Goal: Information Seeking & Learning: Learn about a topic

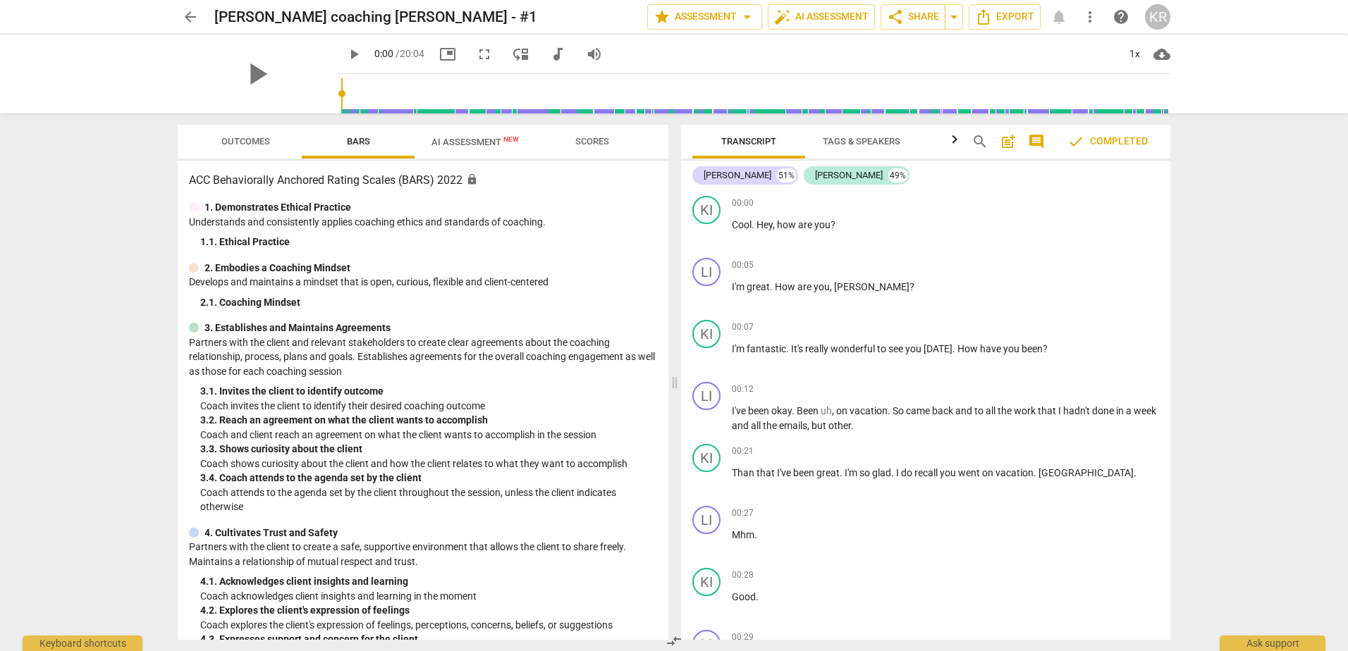
click at [462, 133] on span "AI Assessment New" at bounding box center [475, 141] width 121 height 21
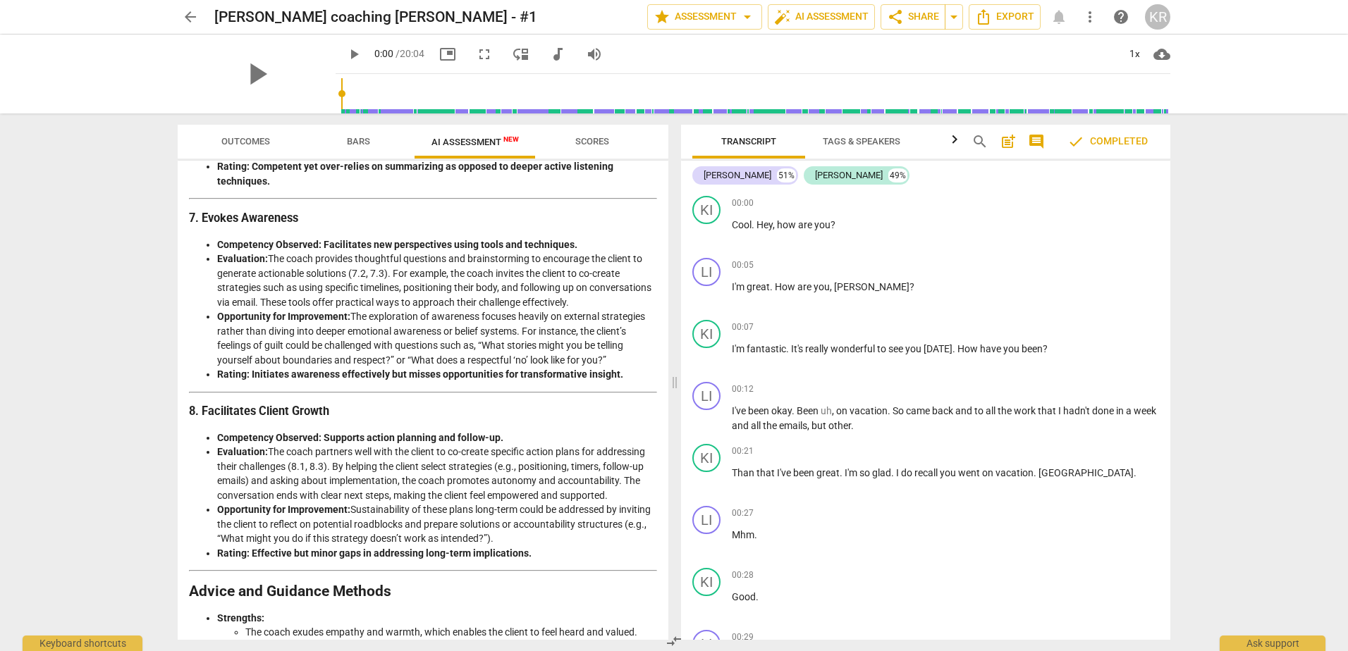
scroll to position [1410, 0]
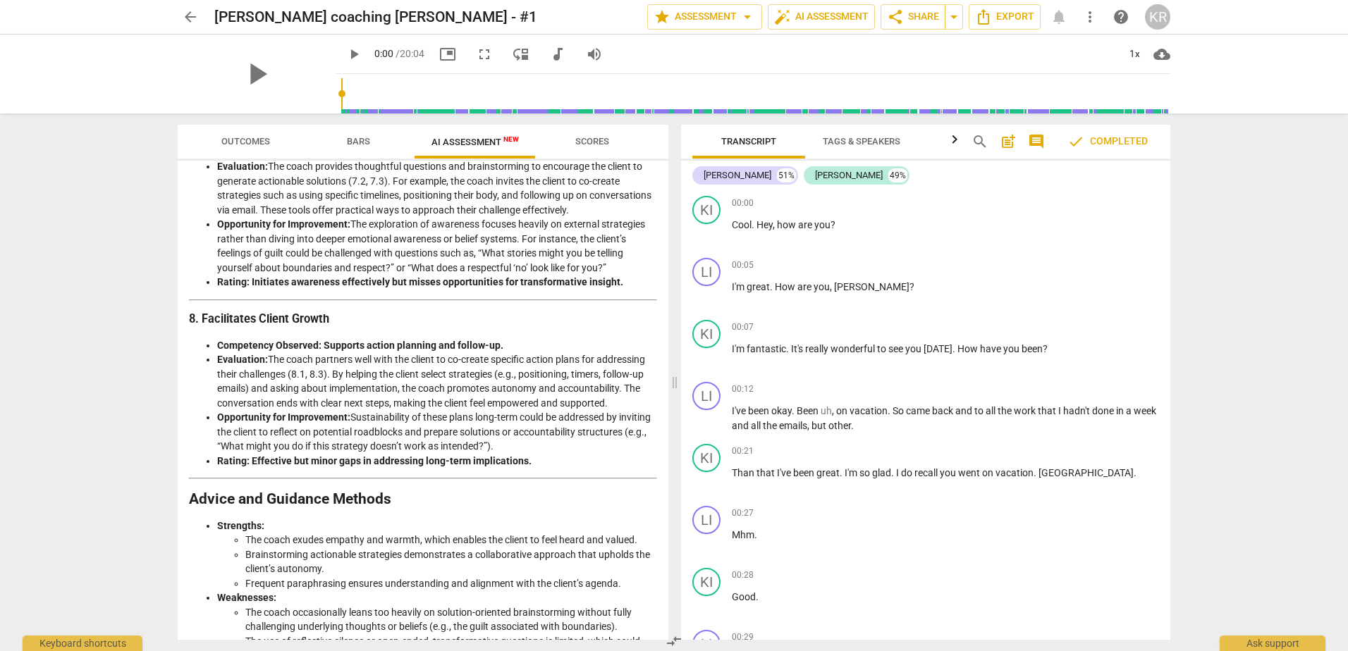
click at [583, 137] on span "Scores" at bounding box center [592, 141] width 34 height 11
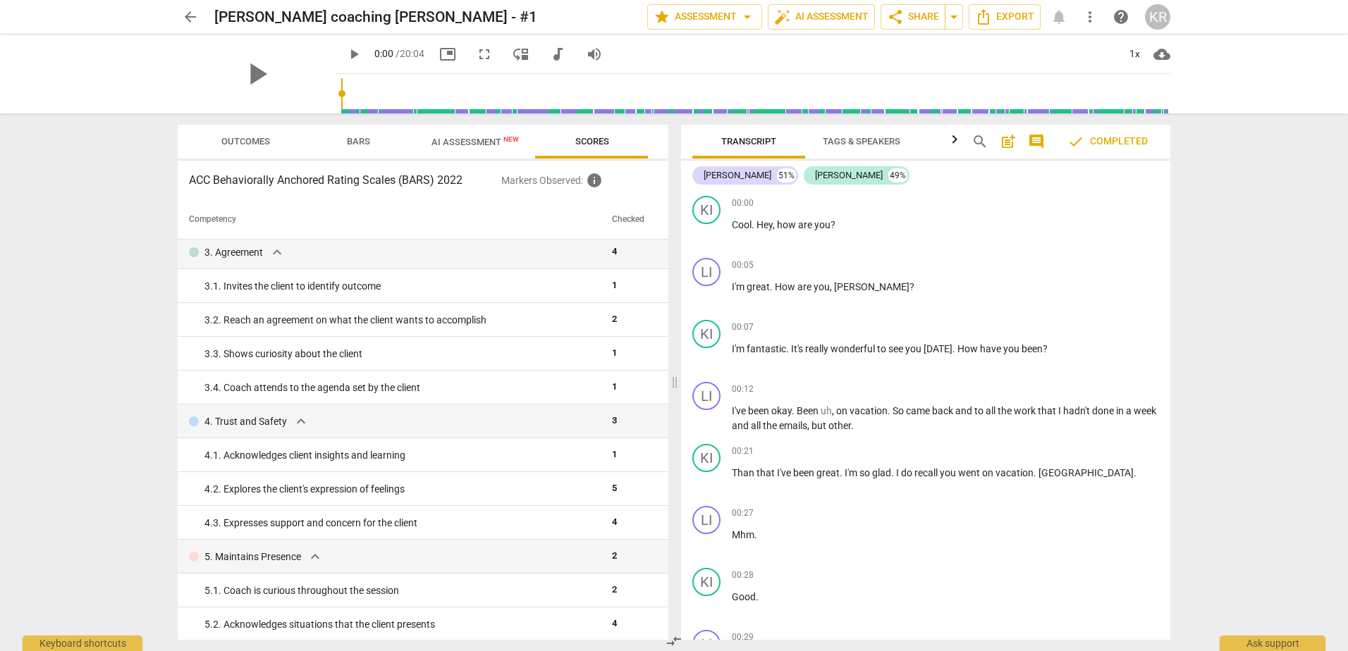
scroll to position [141, 0]
drag, startPoint x: 269, startPoint y: 147, endPoint x: 278, endPoint y: 149, distance: 8.7
click at [269, 147] on span "Outcomes" at bounding box center [245, 142] width 82 height 19
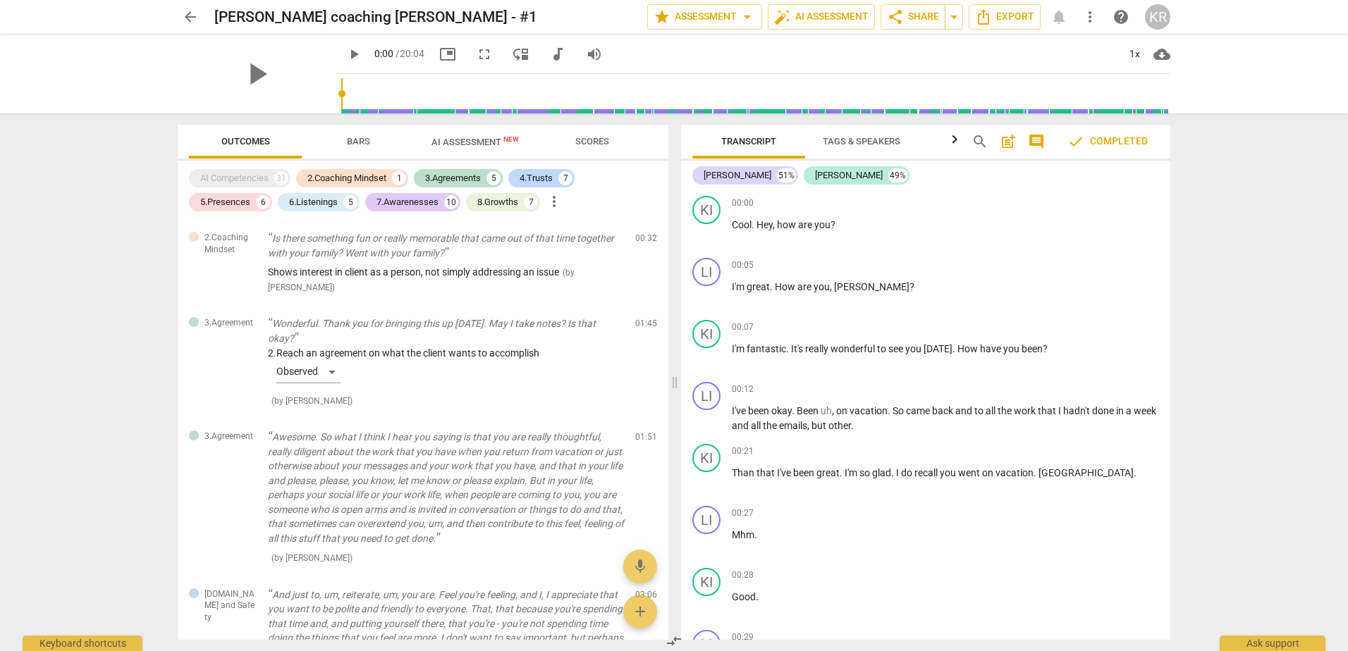
click at [362, 141] on span "Bars" at bounding box center [358, 141] width 23 height 11
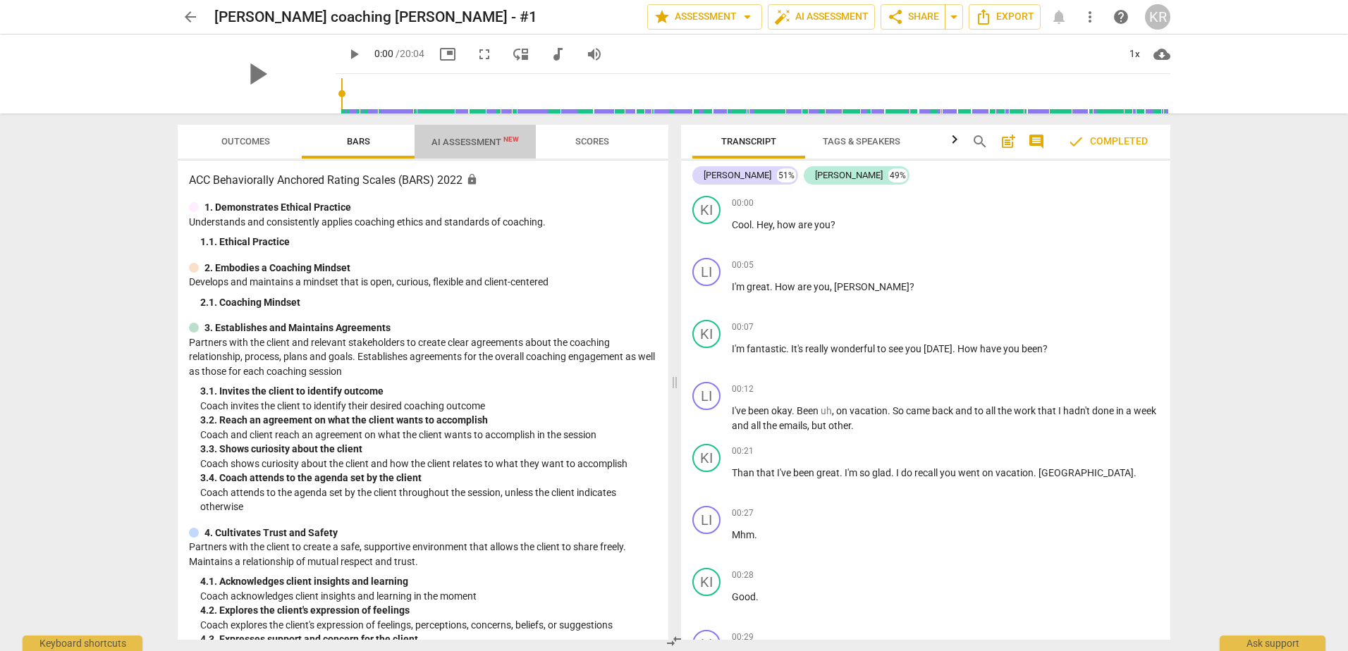
click at [436, 139] on span "AI Assessment New" at bounding box center [474, 142] width 87 height 11
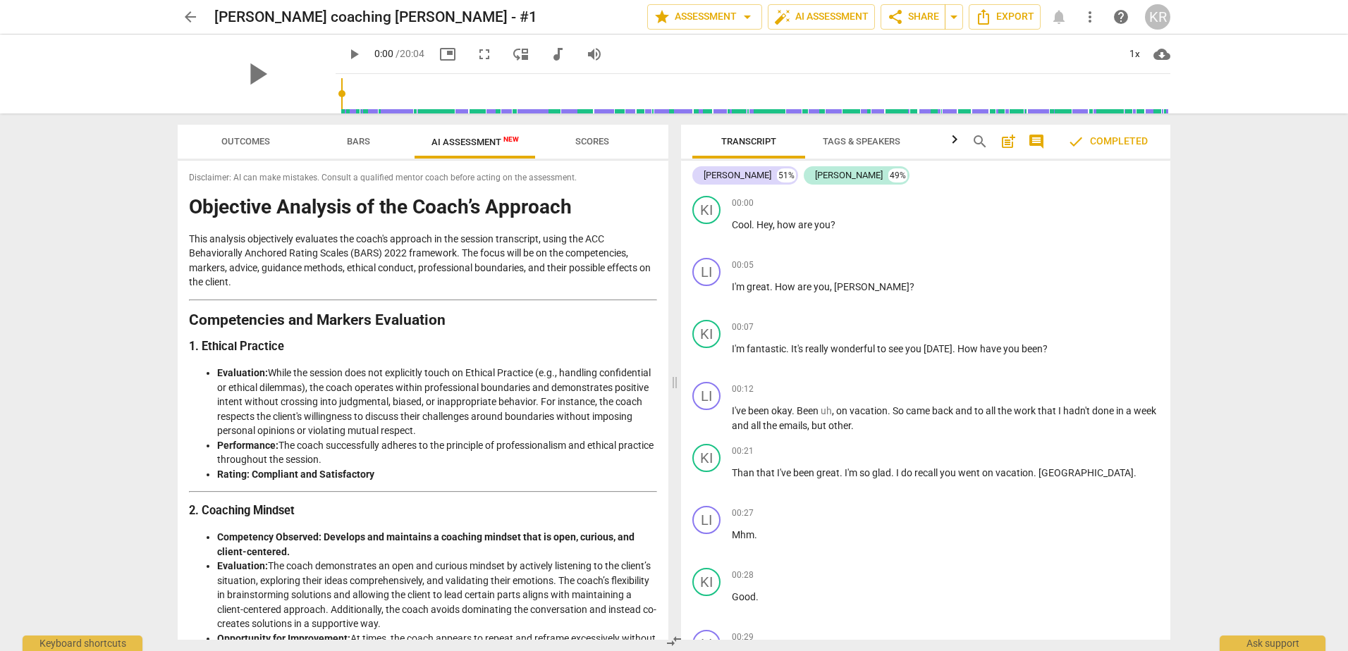
click at [605, 137] on span "Scores" at bounding box center [592, 141] width 34 height 11
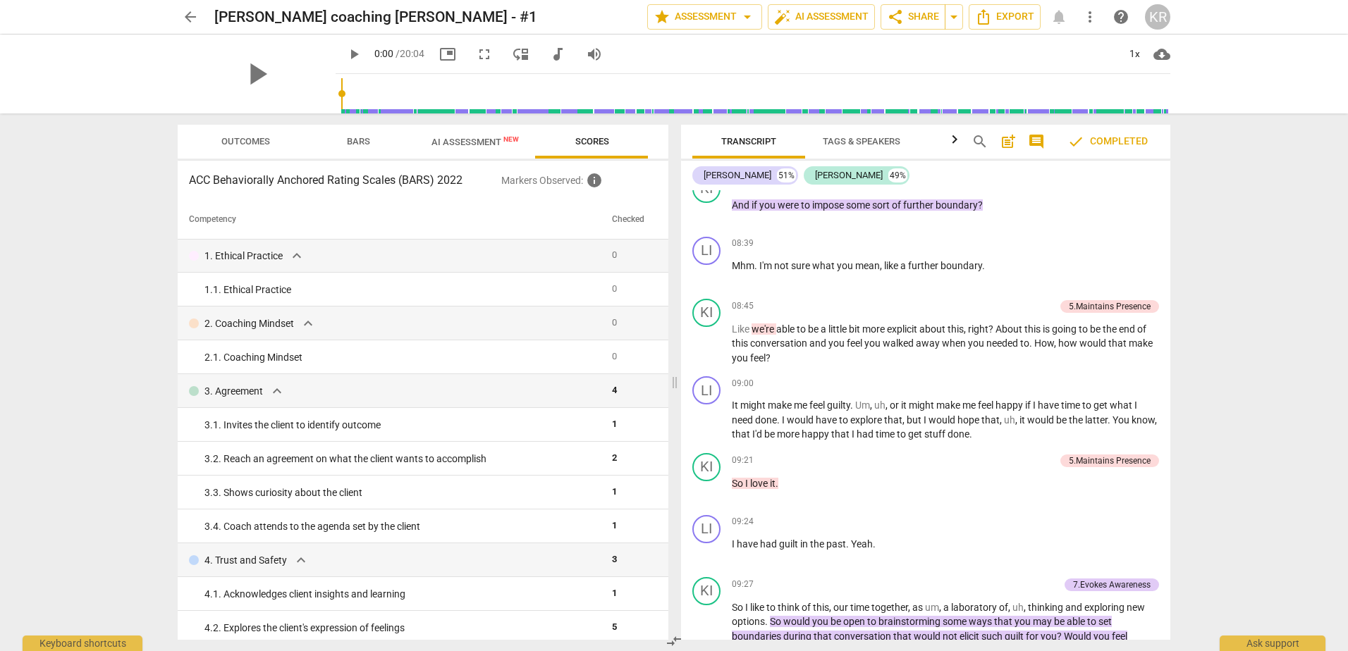
scroll to position [0, 0]
click at [300, 255] on span "expand_more" at bounding box center [296, 256] width 17 height 17
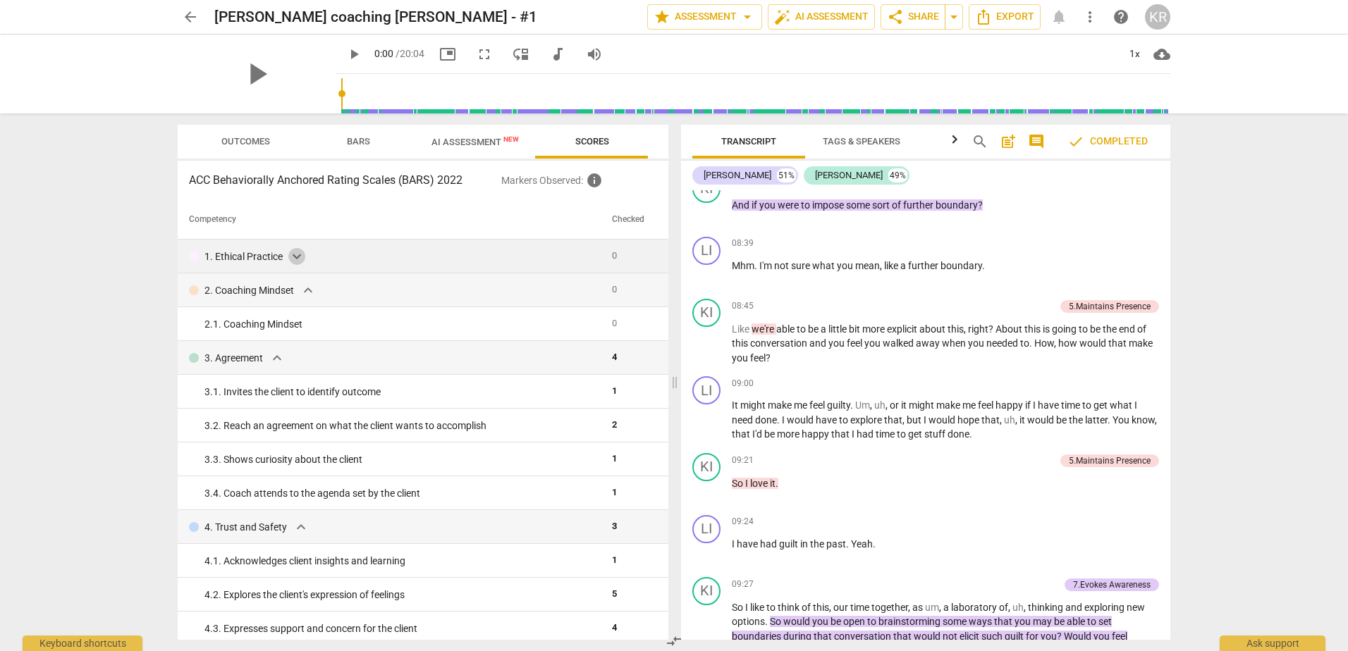
click at [298, 255] on span "expand_more" at bounding box center [296, 256] width 17 height 17
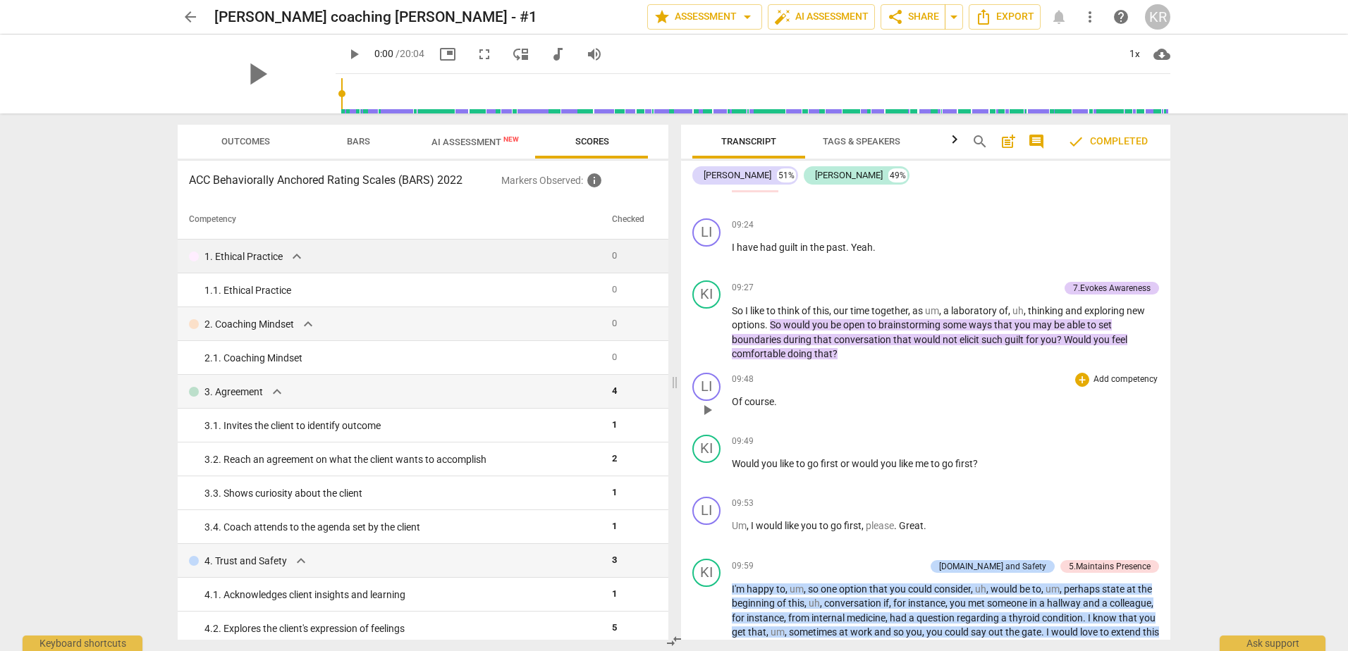
scroll to position [3031, 0]
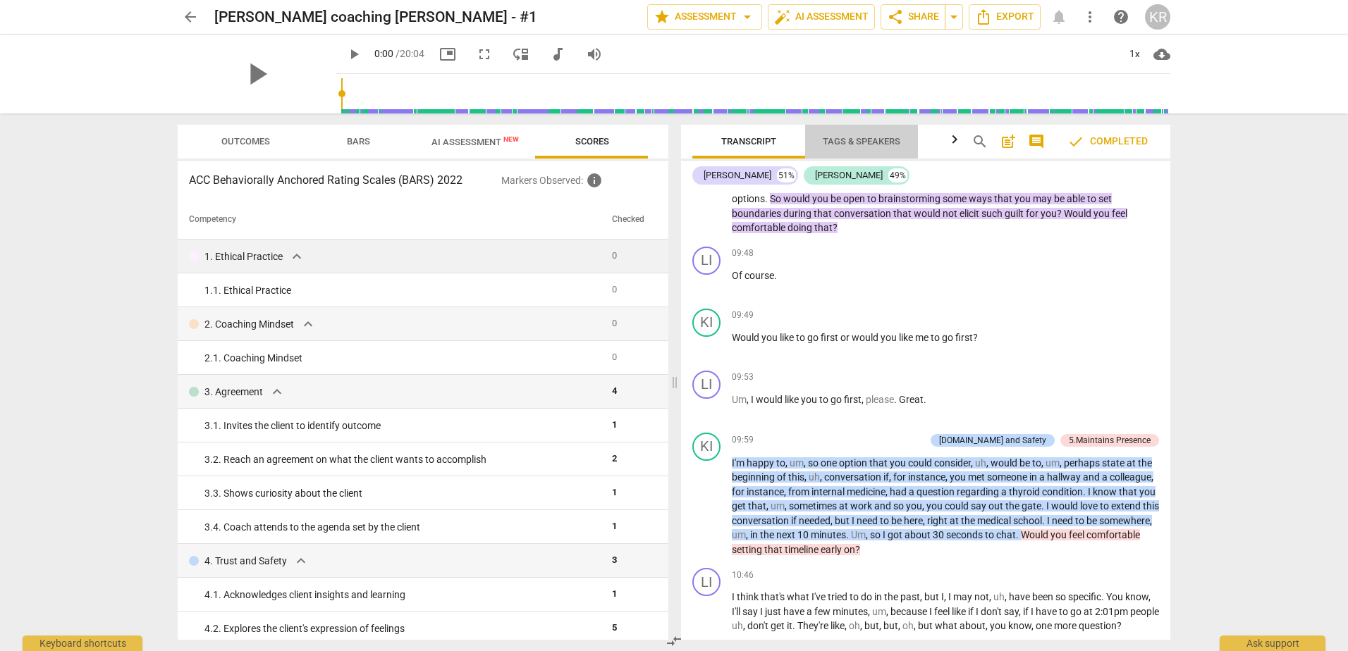
click at [862, 133] on span "Tags & Speakers" at bounding box center [861, 142] width 111 height 19
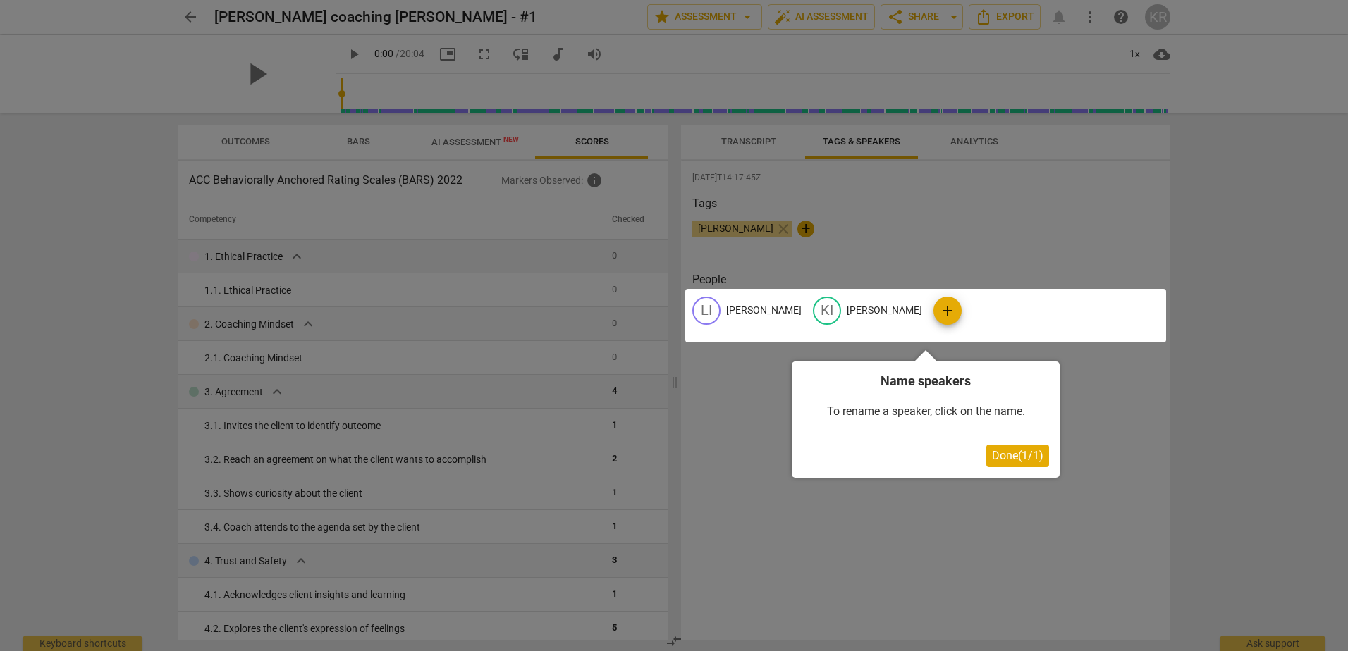
click at [1002, 452] on span "Done ( 1 / 1 )" at bounding box center [1017, 455] width 51 height 13
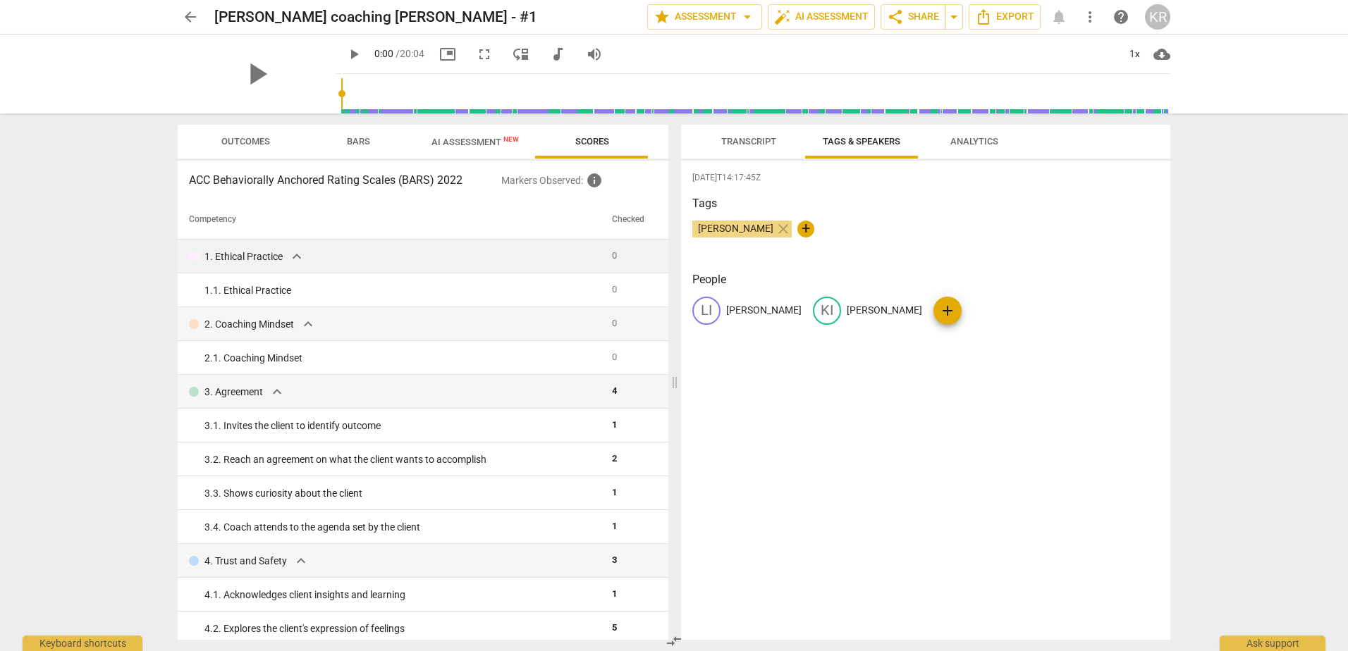
click at [744, 135] on span "Transcript" at bounding box center [748, 142] width 89 height 19
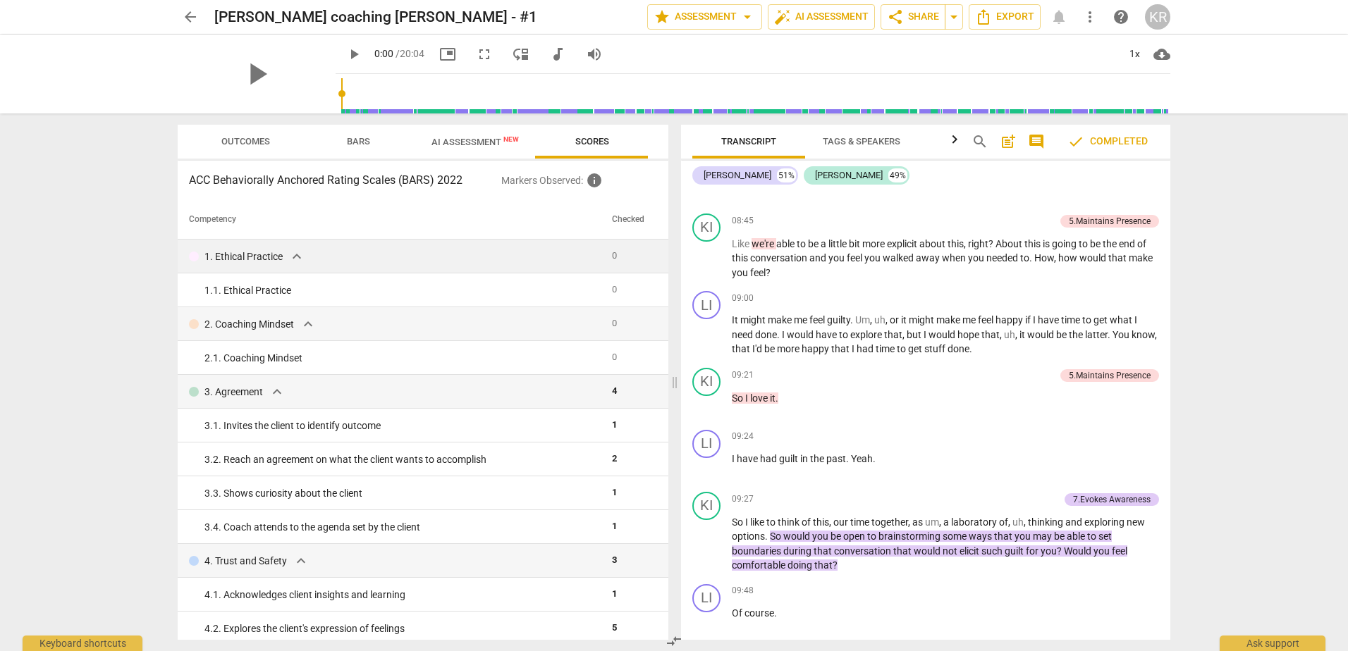
scroll to position [2679, 0]
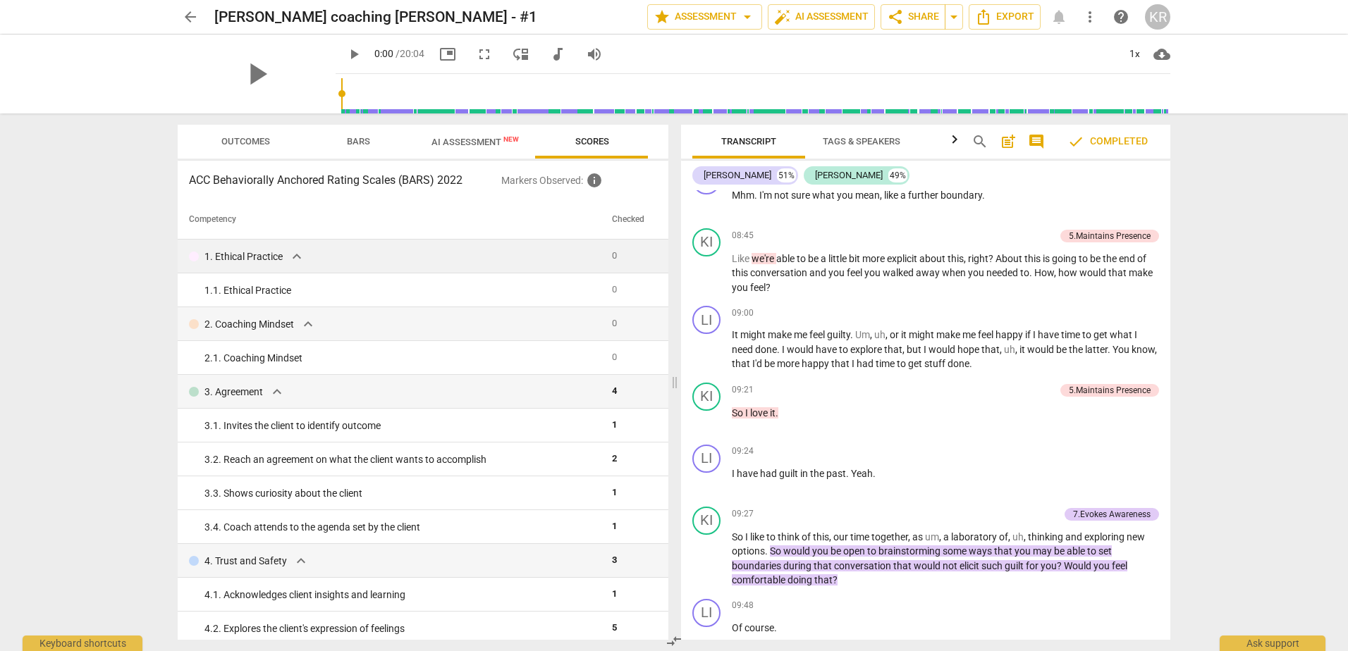
click at [470, 141] on span "AI Assessment New" at bounding box center [474, 142] width 87 height 11
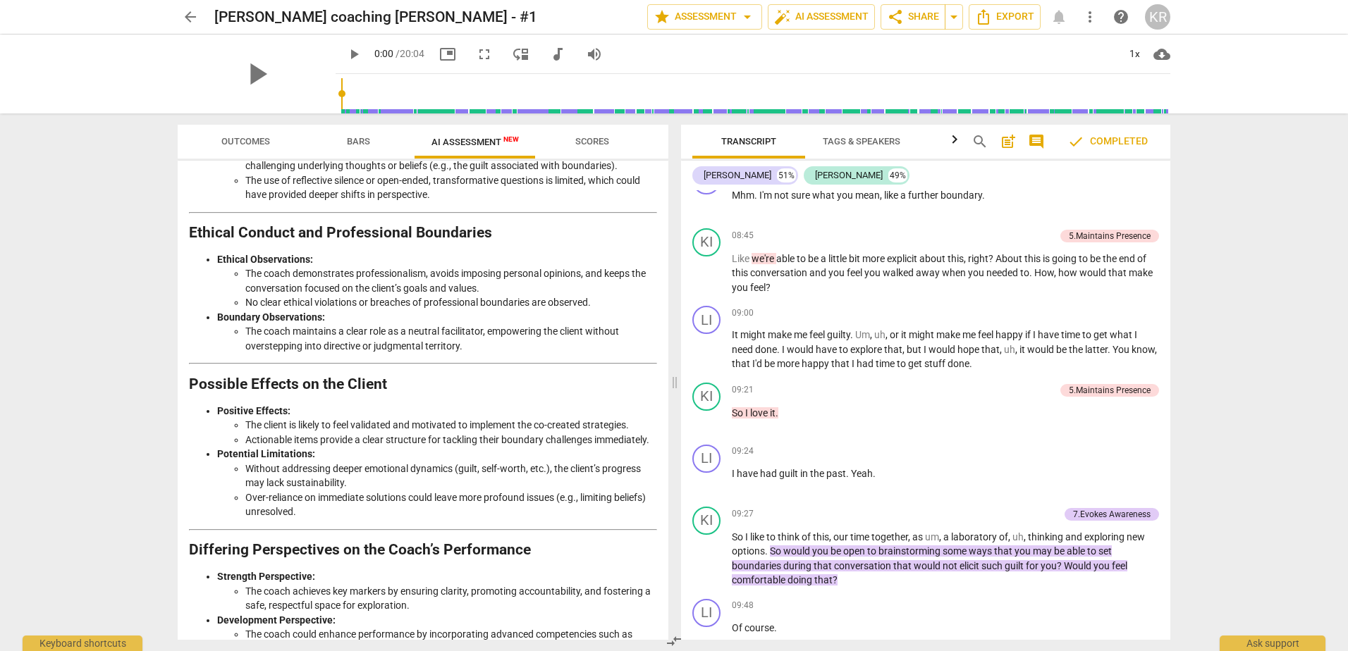
scroll to position [1721, 0]
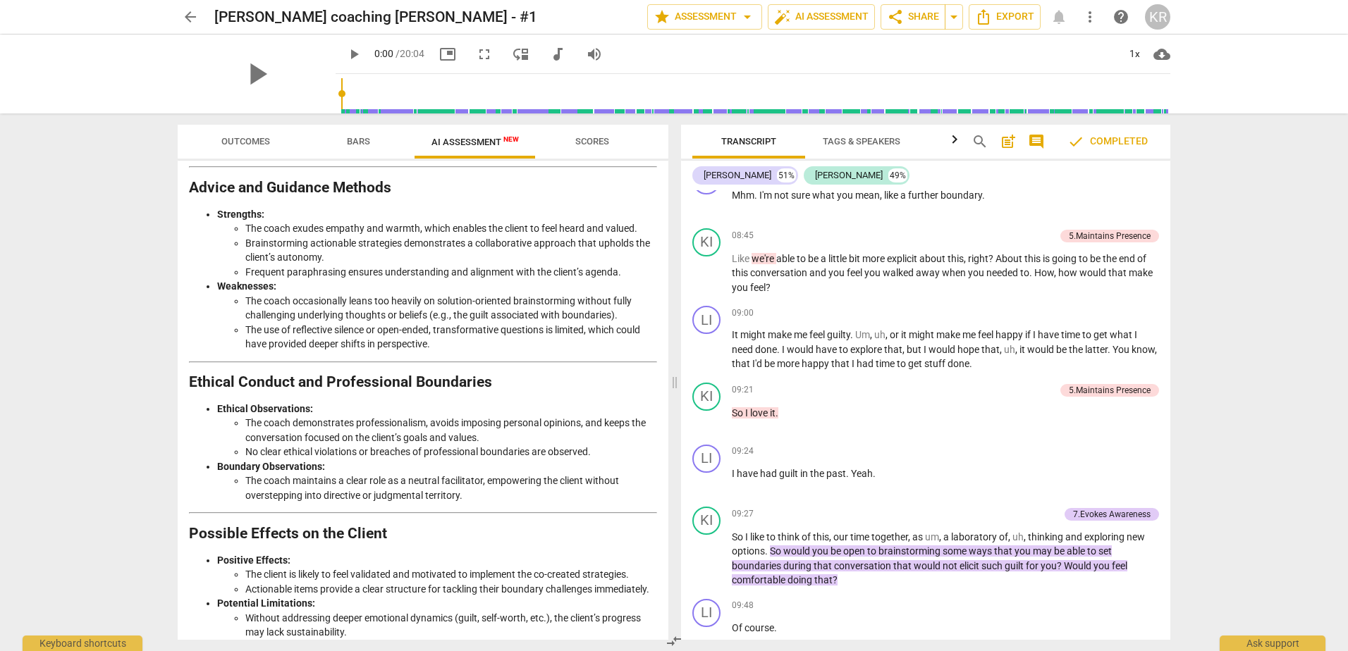
click at [584, 135] on span "Scores" at bounding box center [592, 142] width 68 height 19
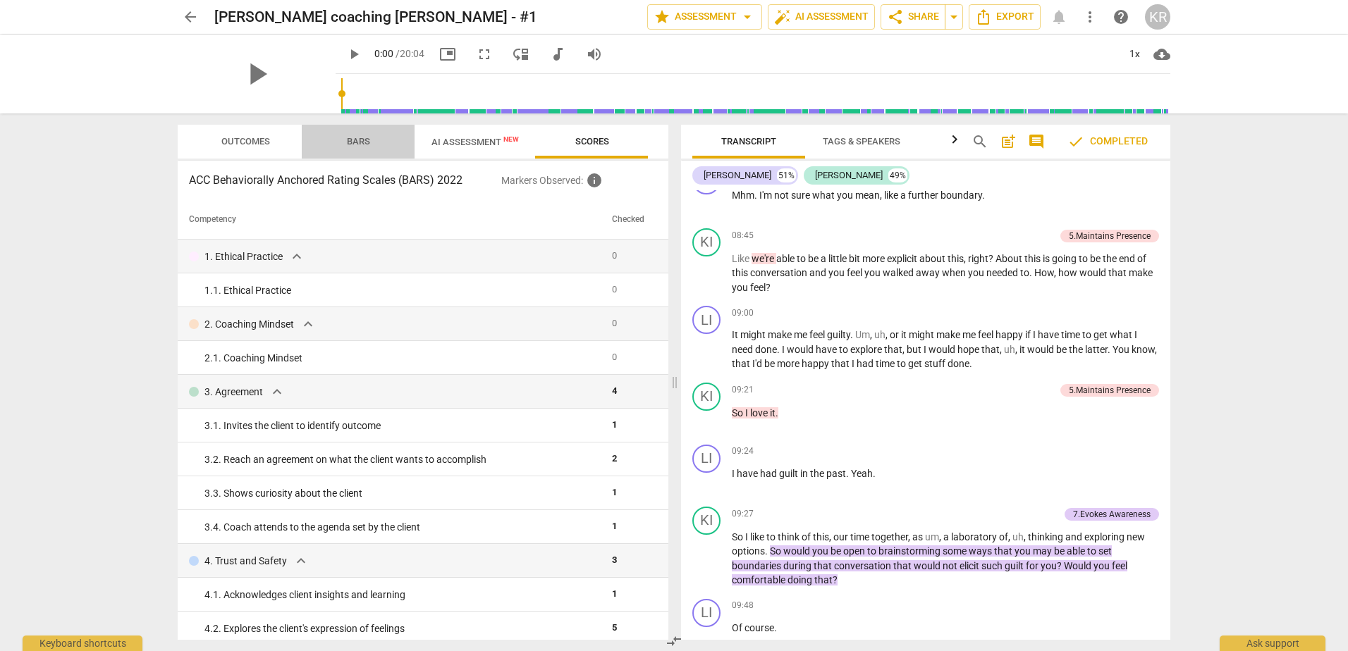
click at [347, 140] on span "Bars" at bounding box center [358, 141] width 23 height 11
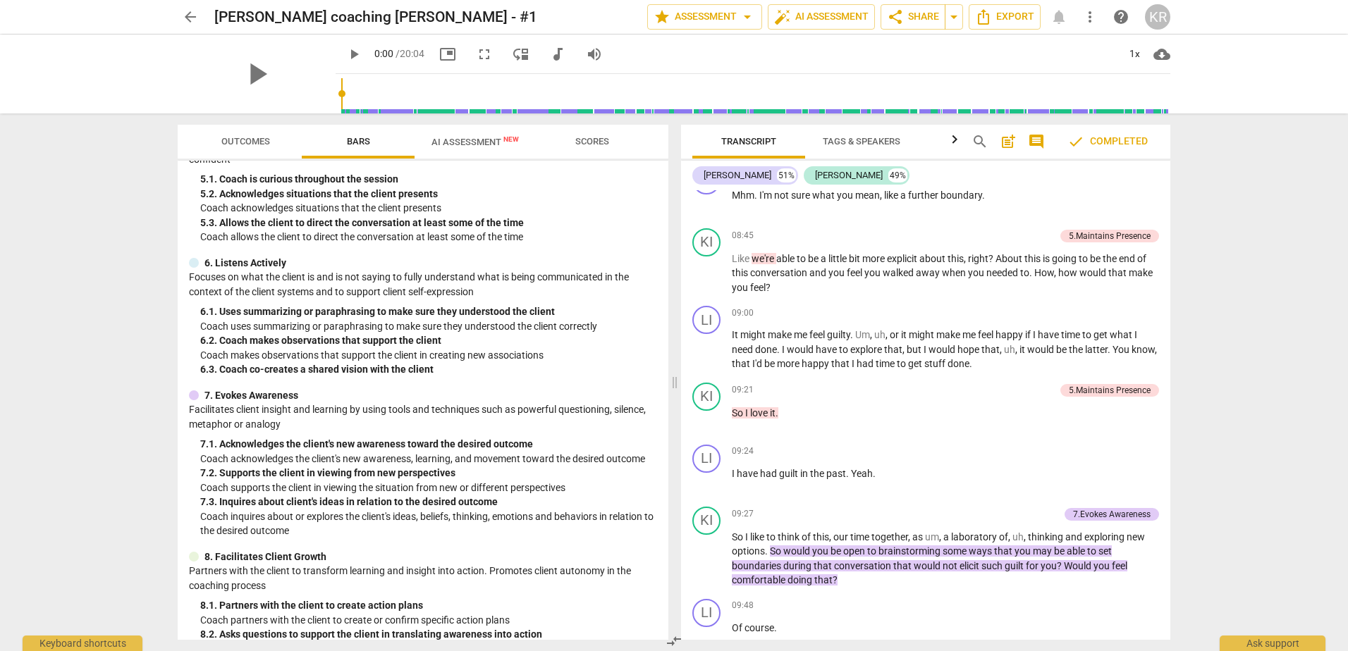
scroll to position [606, 0]
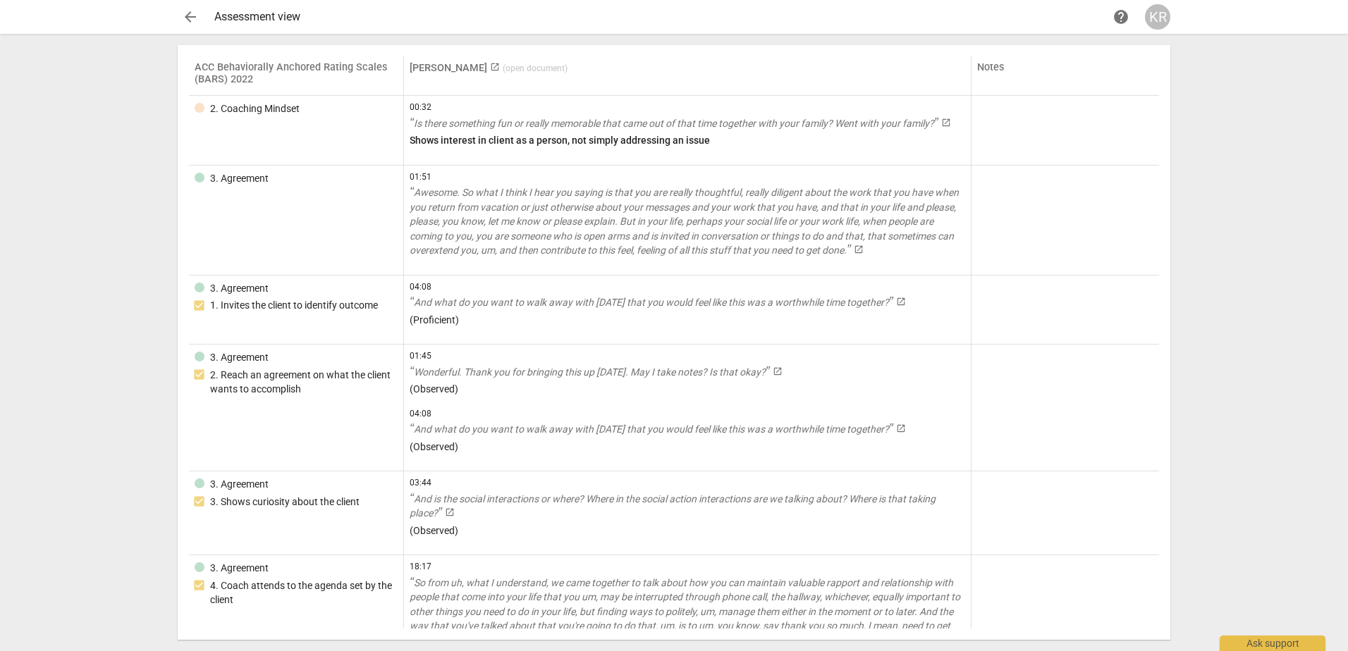
click at [1322, 111] on div "arrow_back Assessment view help KR ACC Behaviorally Anchored Rating Scales (BAR…" at bounding box center [674, 325] width 1348 height 651
